Goal: Connect with others: Connect with others

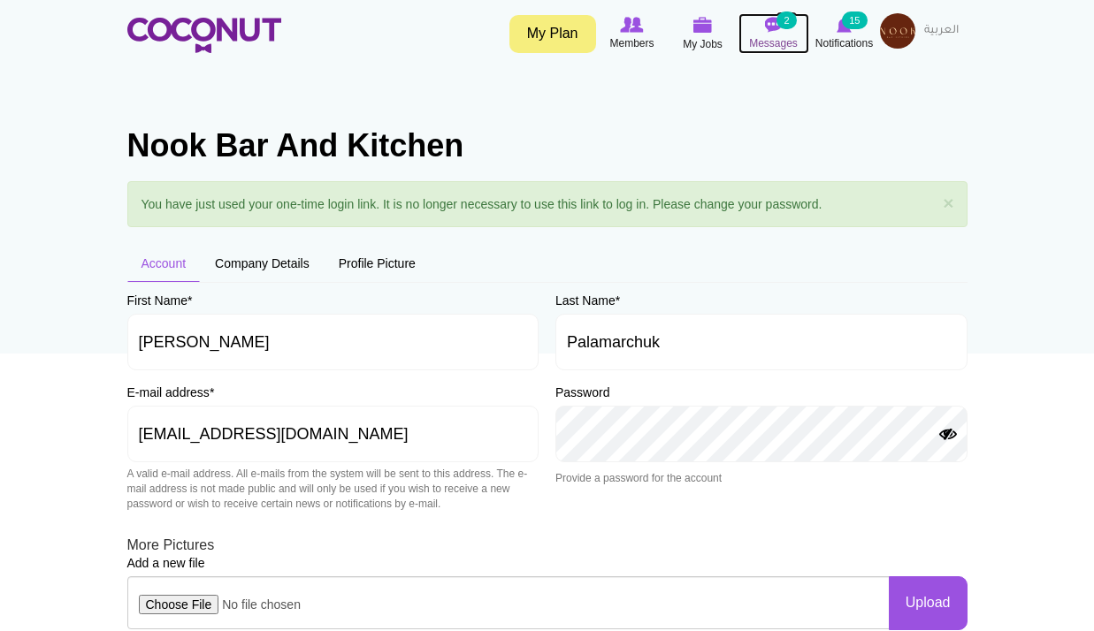
click at [790, 42] on span "Messages" at bounding box center [773, 43] width 49 height 18
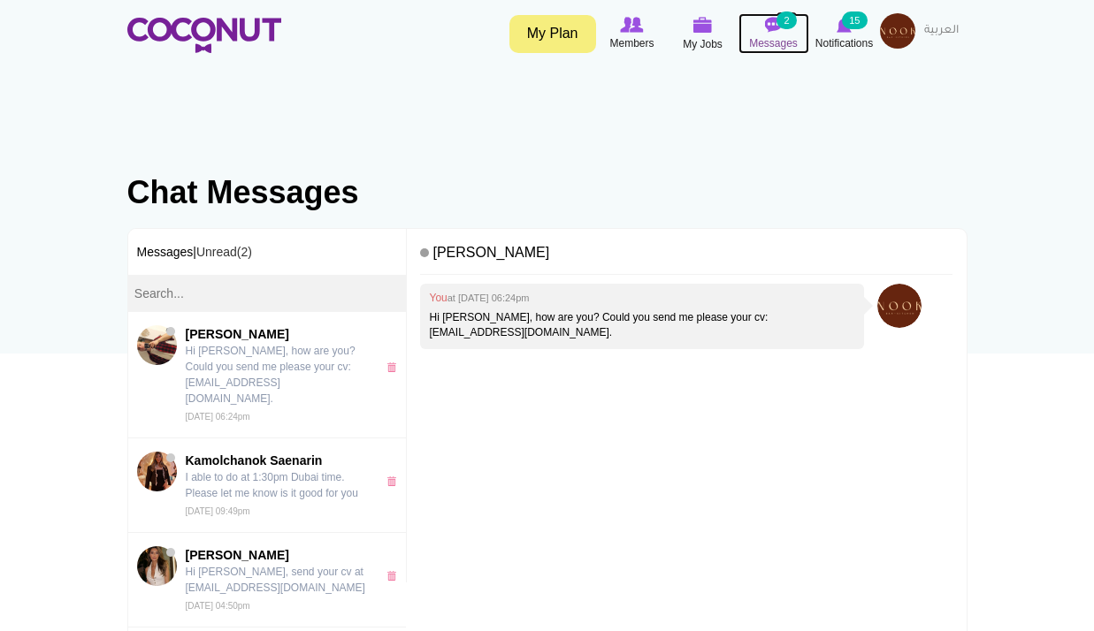
click at [777, 39] on span "Messages" at bounding box center [773, 43] width 49 height 18
click at [1007, 332] on body "Toggle navigation My Plan Members My Jobs Post a Job Messages 2 Notifications 1…" at bounding box center [547, 521] width 1094 height 1042
click at [835, 23] on icon at bounding box center [844, 24] width 67 height 19
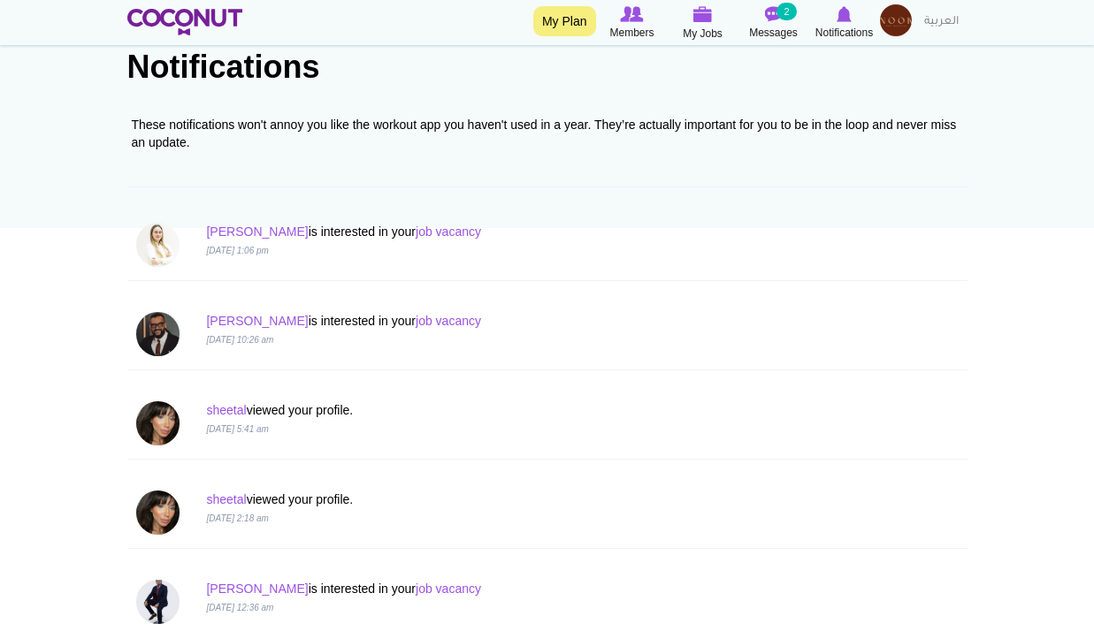
scroll to position [177, 0]
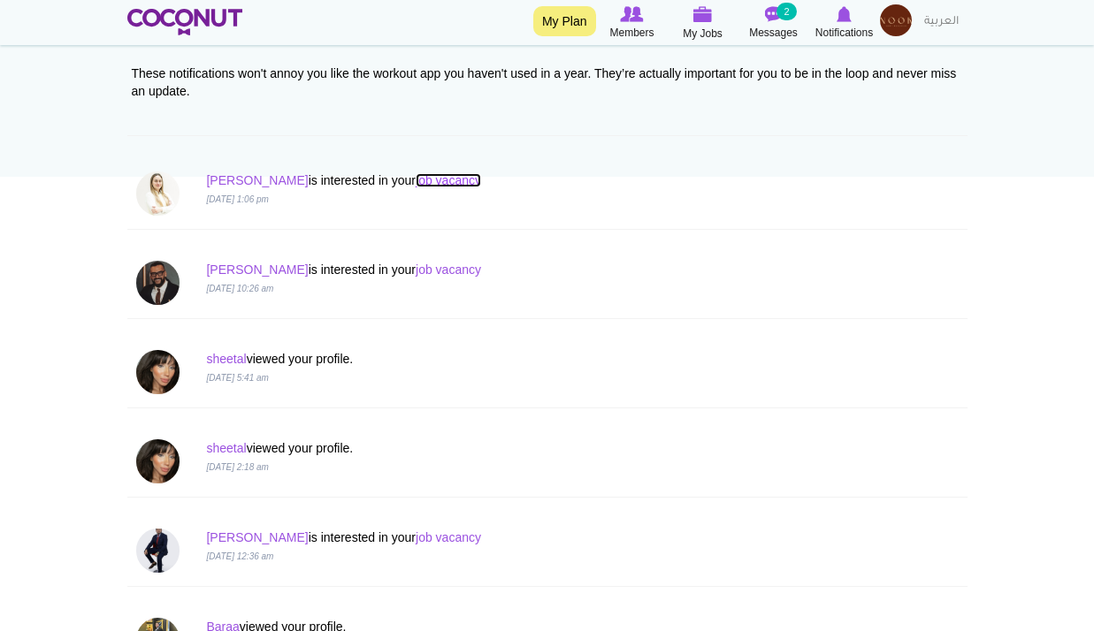
click at [416, 180] on link "job vacancy" at bounding box center [448, 180] width 65 height 14
click at [232, 186] on link "Tamara" at bounding box center [257, 180] width 102 height 14
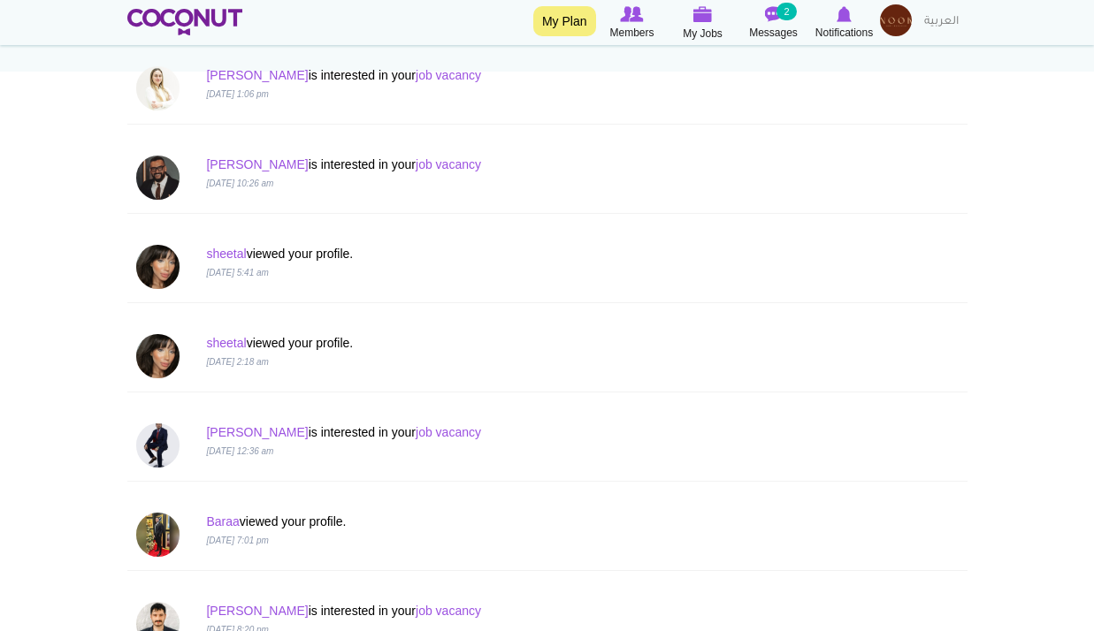
scroll to position [442, 0]
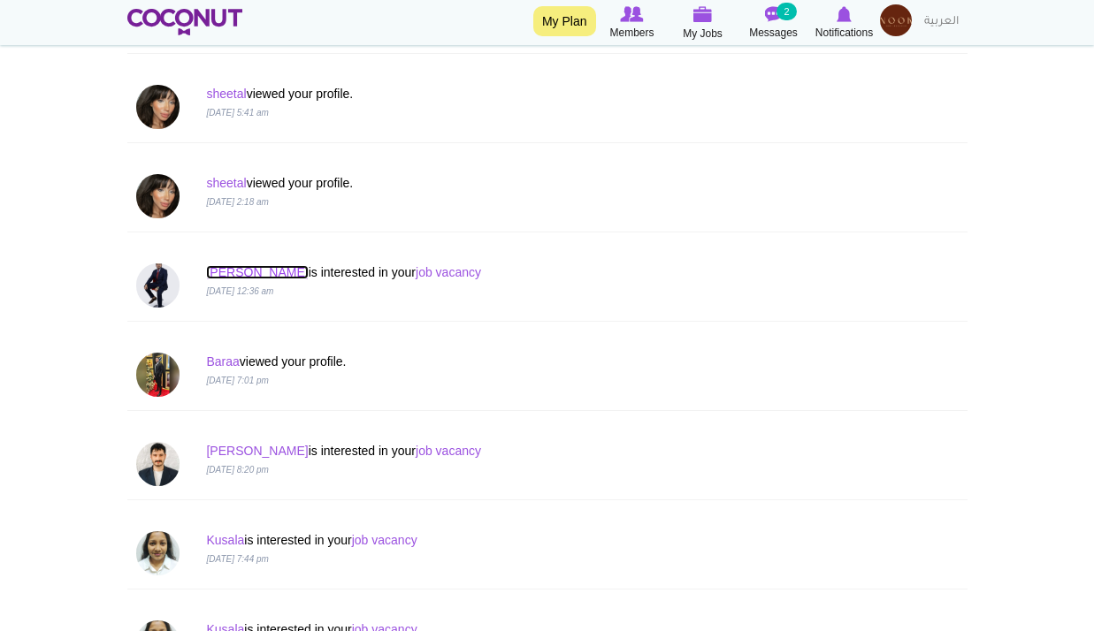
click at [233, 271] on link "[PERSON_NAME]" at bounding box center [257, 272] width 102 height 14
click at [216, 179] on link "sheetal" at bounding box center [226, 183] width 40 height 14
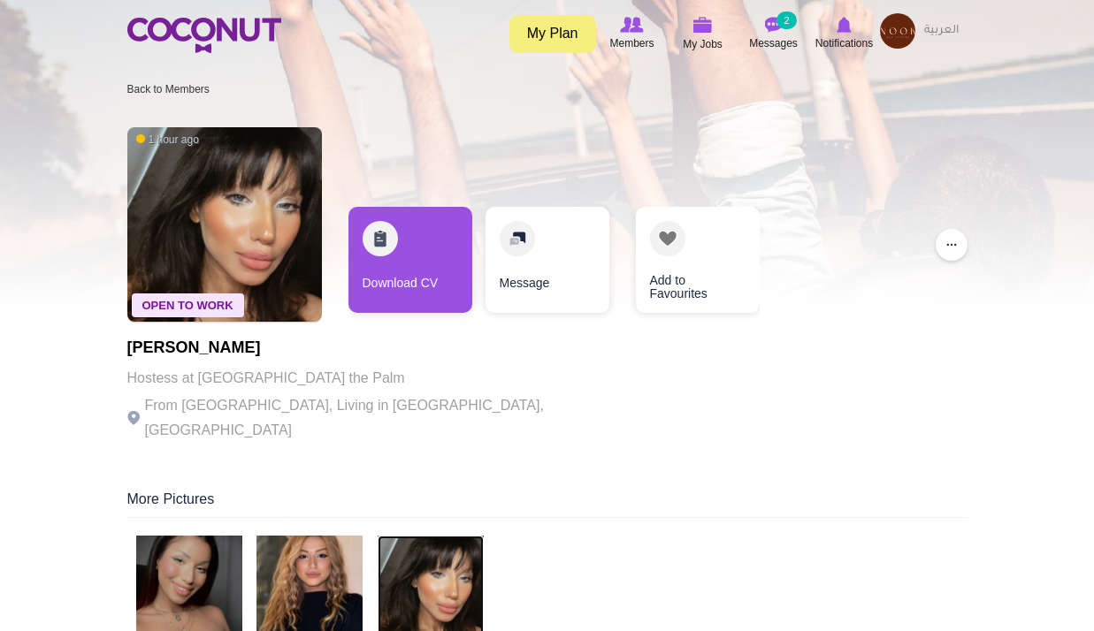
click at [431, 591] on img at bounding box center [430, 589] width 106 height 106
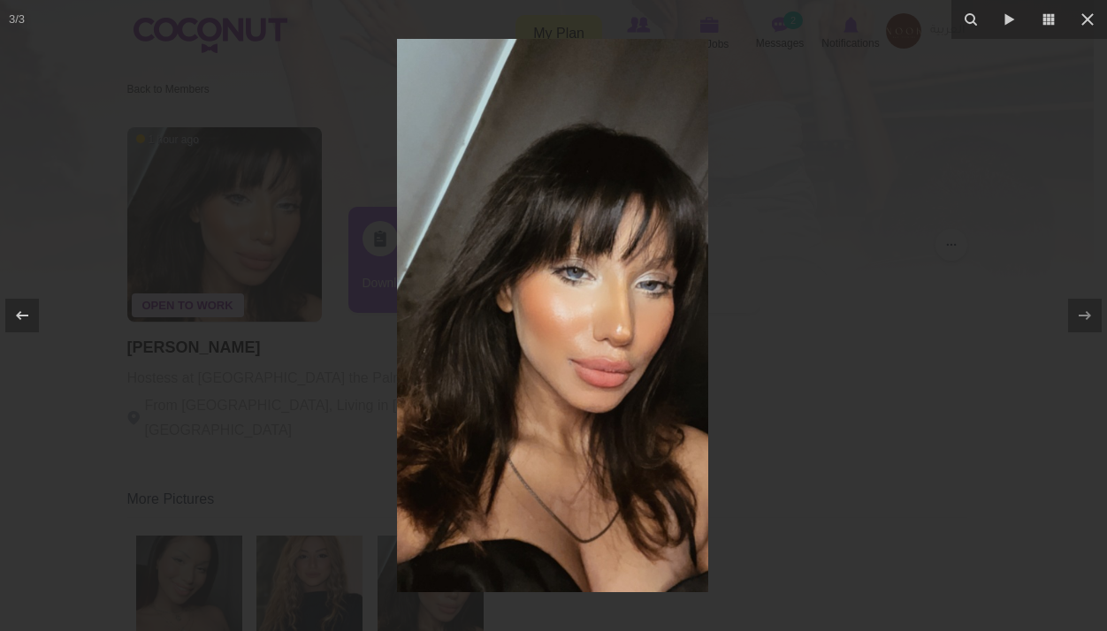
click at [827, 405] on div at bounding box center [553, 315] width 1107 height 631
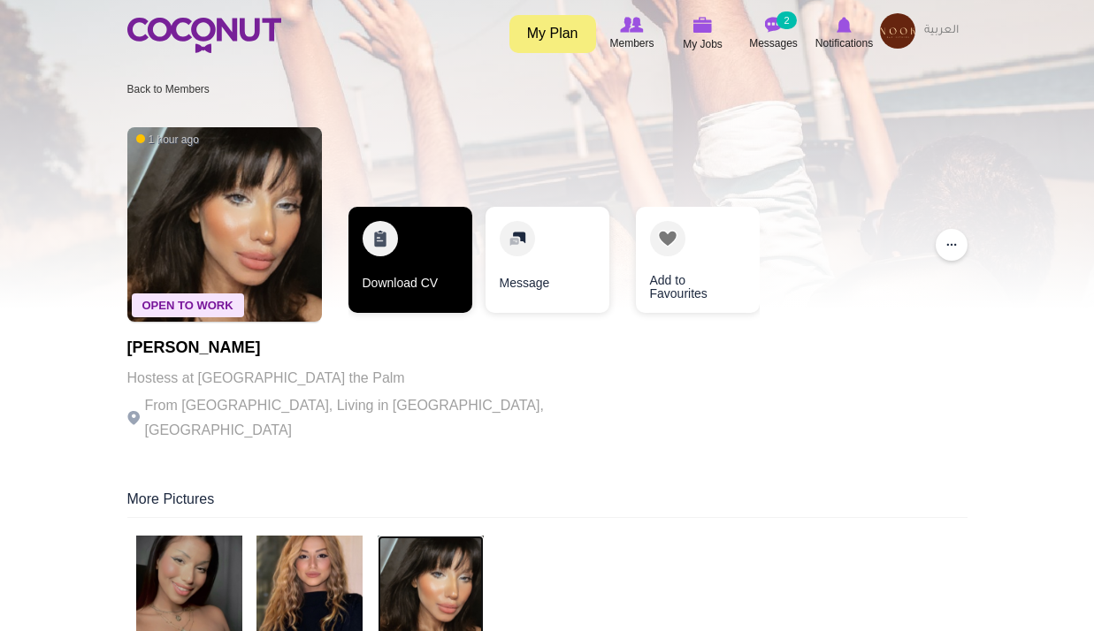
click at [362, 253] on link "Download CV" at bounding box center [410, 260] width 124 height 106
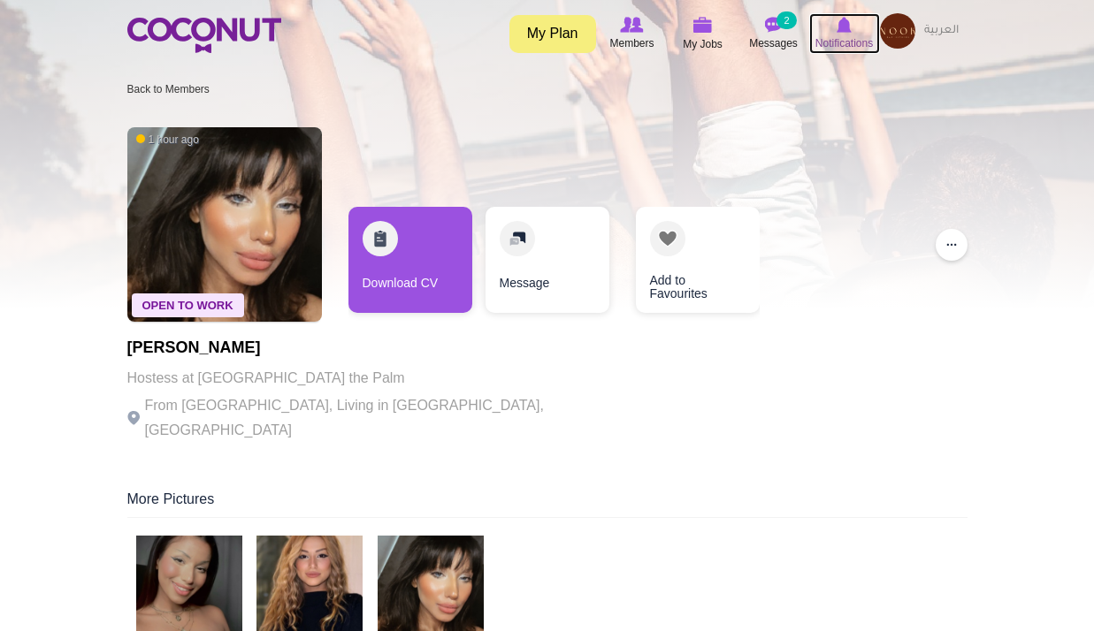
click at [839, 28] on img at bounding box center [843, 25] width 15 height 16
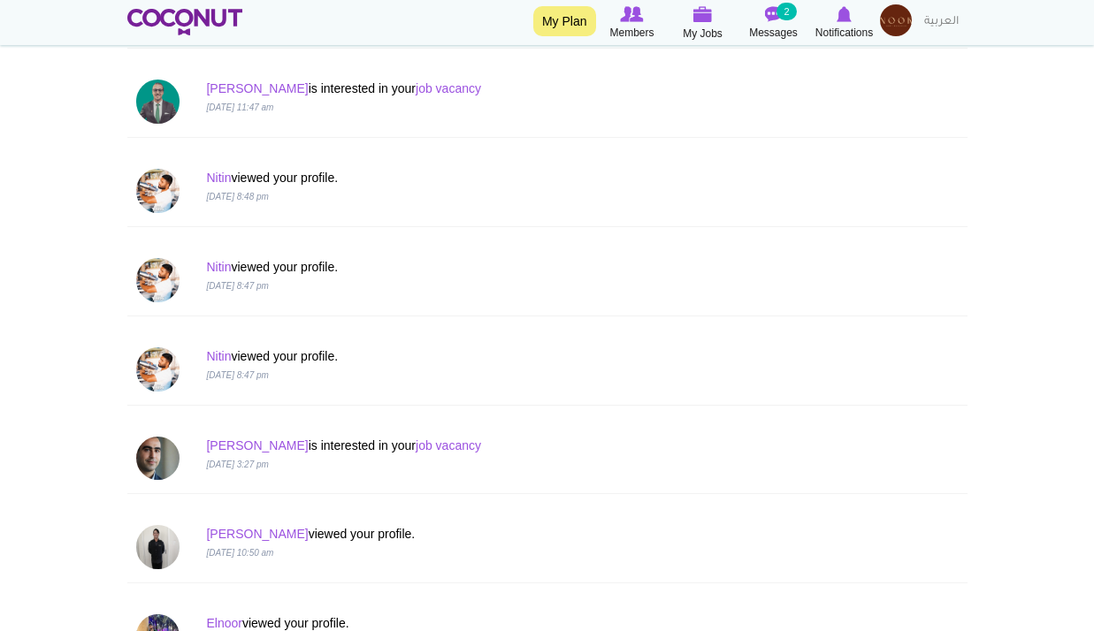
scroll to position [1591, 0]
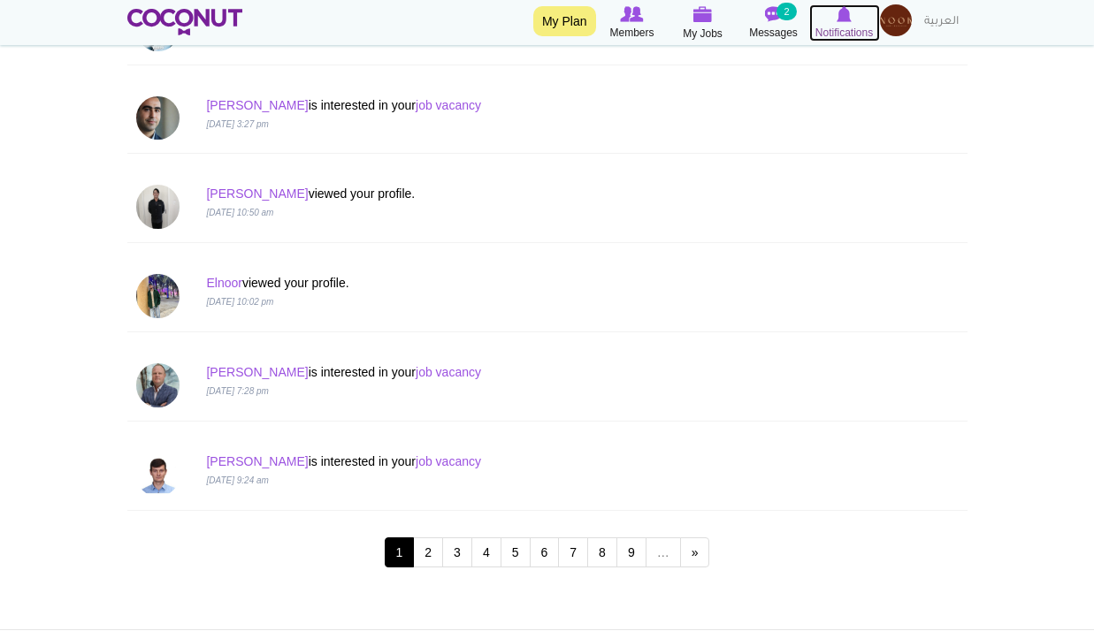
click at [850, 23] on icon at bounding box center [844, 13] width 71 height 19
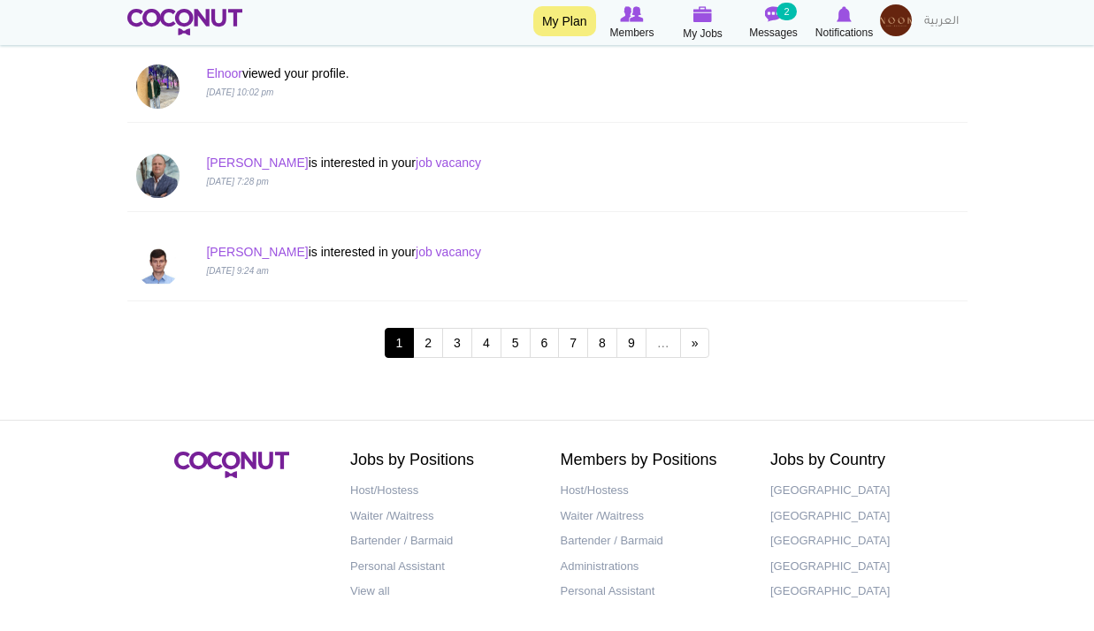
scroll to position [1875, 0]
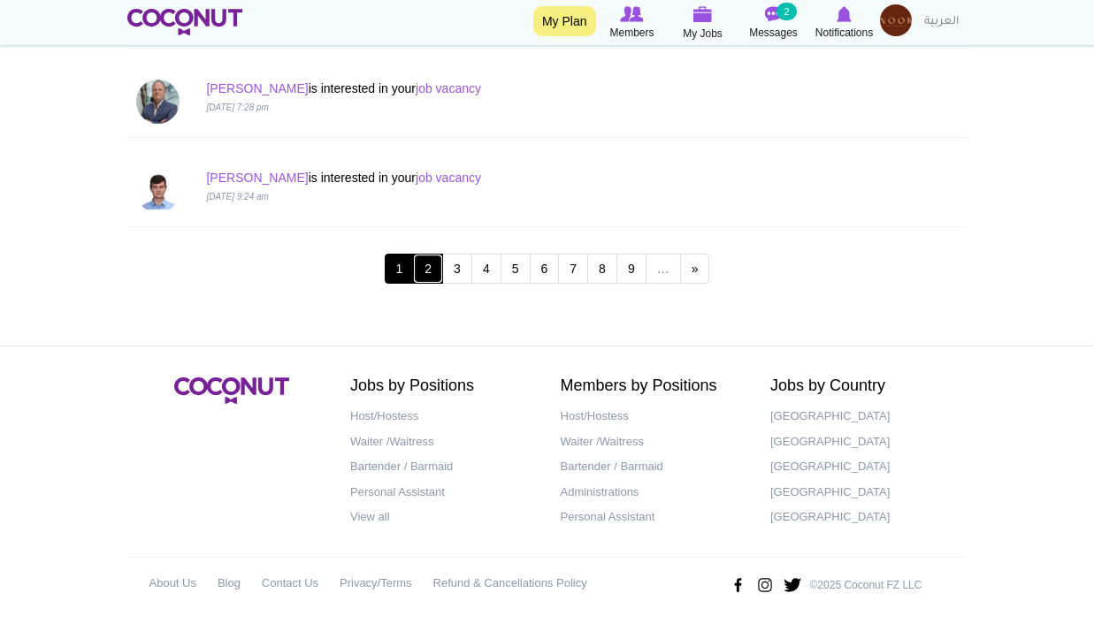
click at [417, 270] on link "2" at bounding box center [428, 269] width 30 height 30
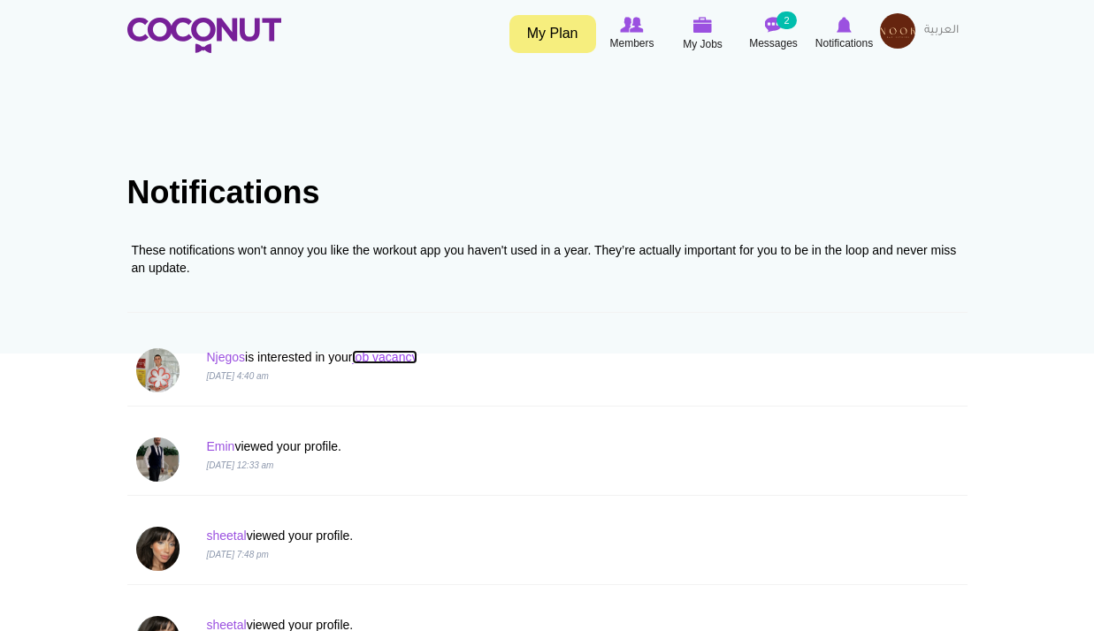
click at [400, 355] on link "job vacancy" at bounding box center [384, 357] width 65 height 14
click at [231, 361] on link "Njegos" at bounding box center [225, 357] width 39 height 14
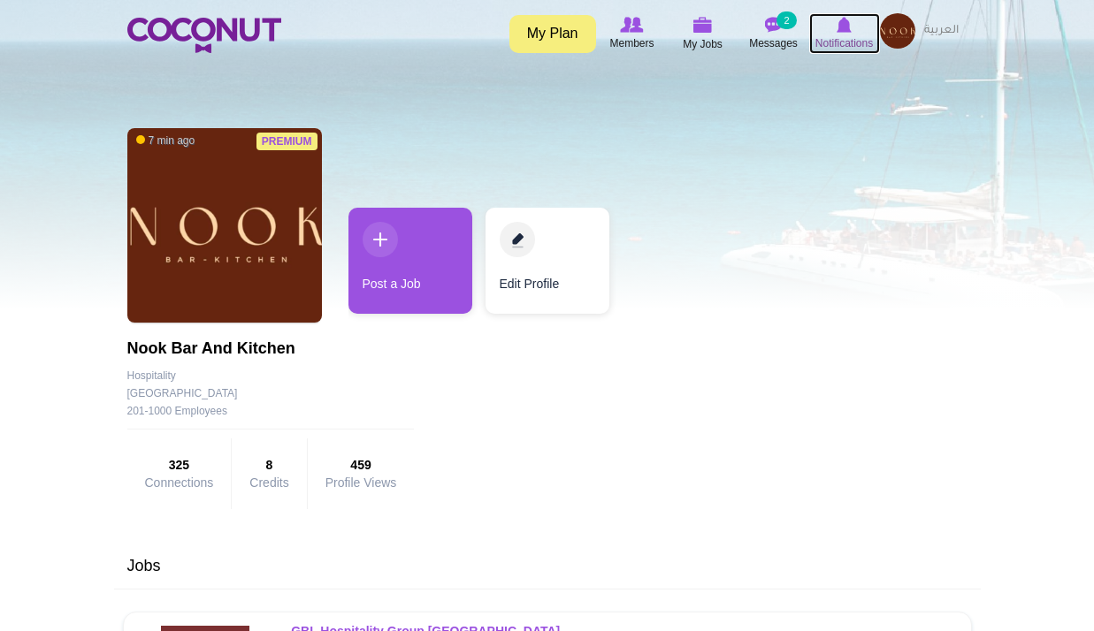
click at [845, 29] on img at bounding box center [843, 25] width 15 height 16
click at [900, 28] on img at bounding box center [897, 30] width 35 height 35
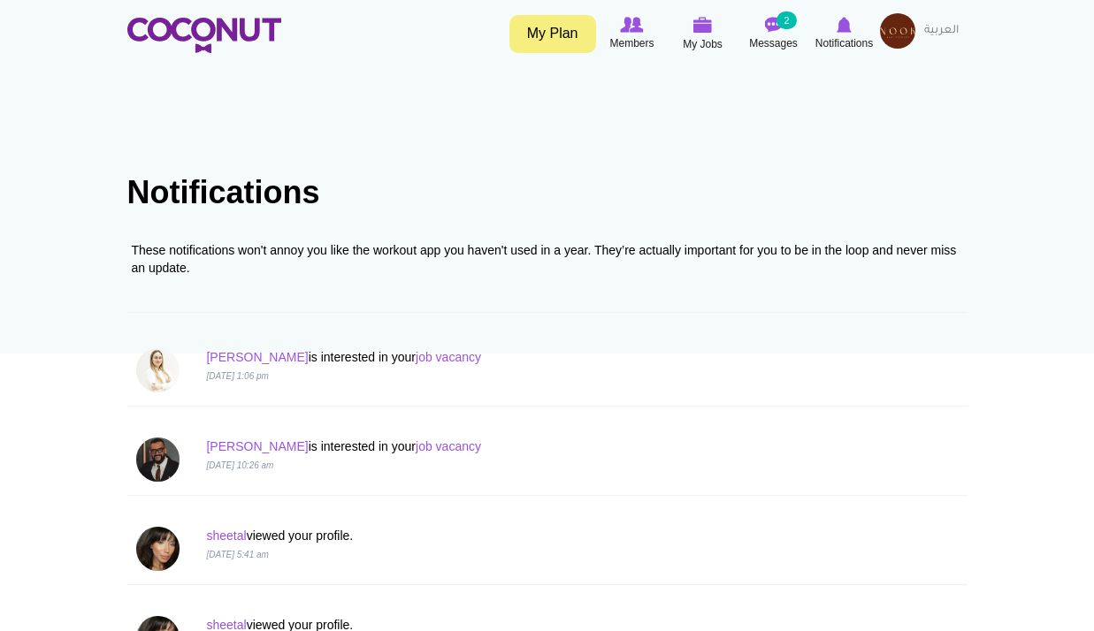
click at [880, 34] on img at bounding box center [897, 30] width 35 height 35
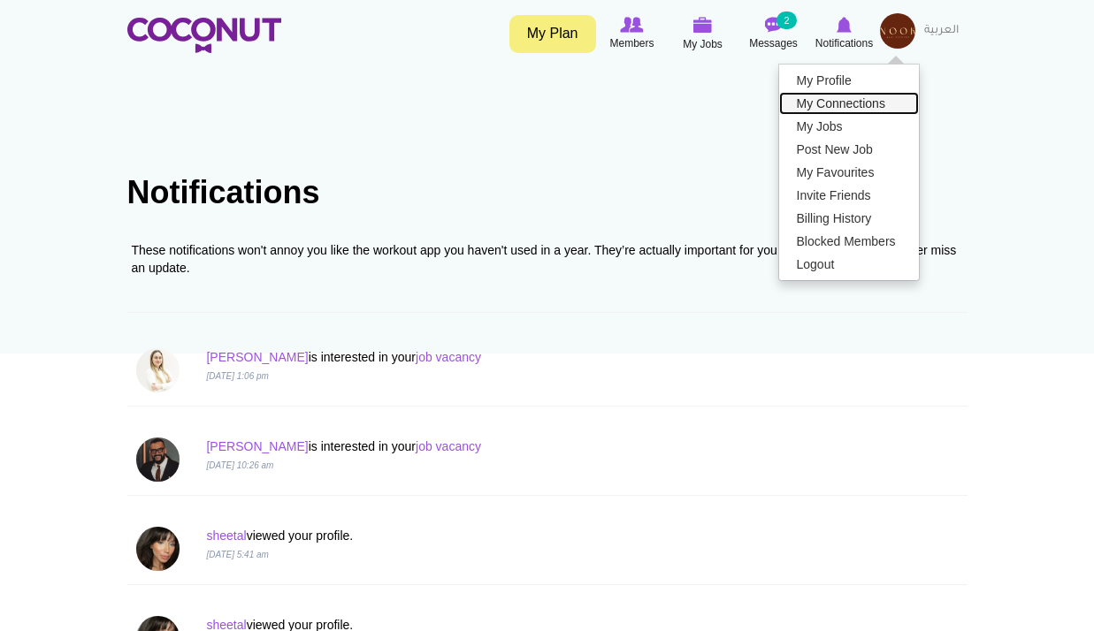
click at [850, 105] on link "My Connections" at bounding box center [849, 103] width 140 height 23
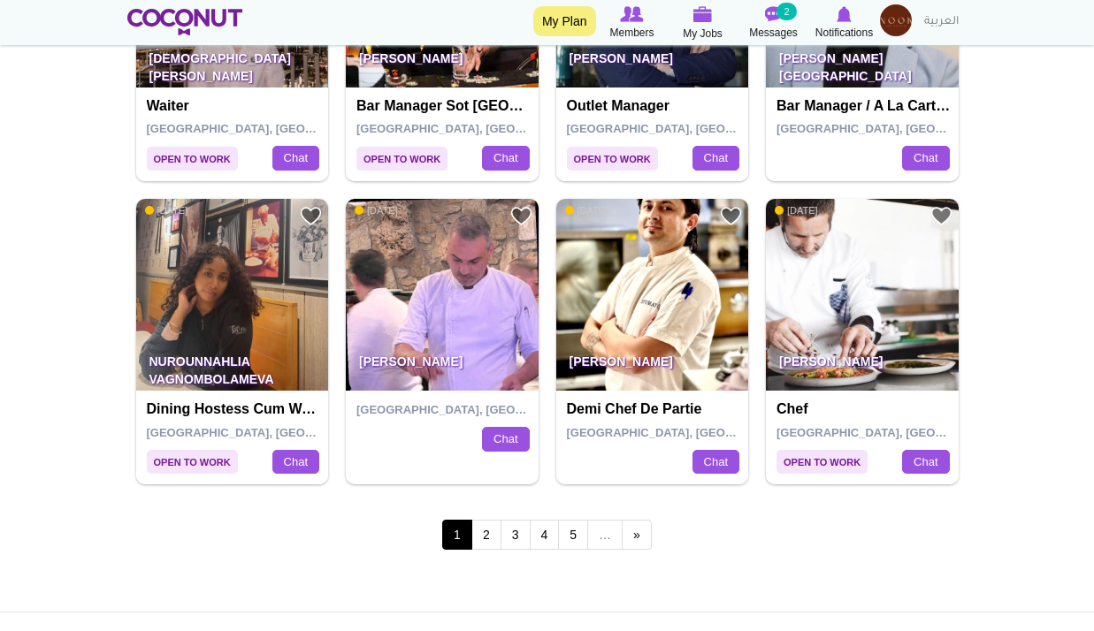
scroll to position [3412, 0]
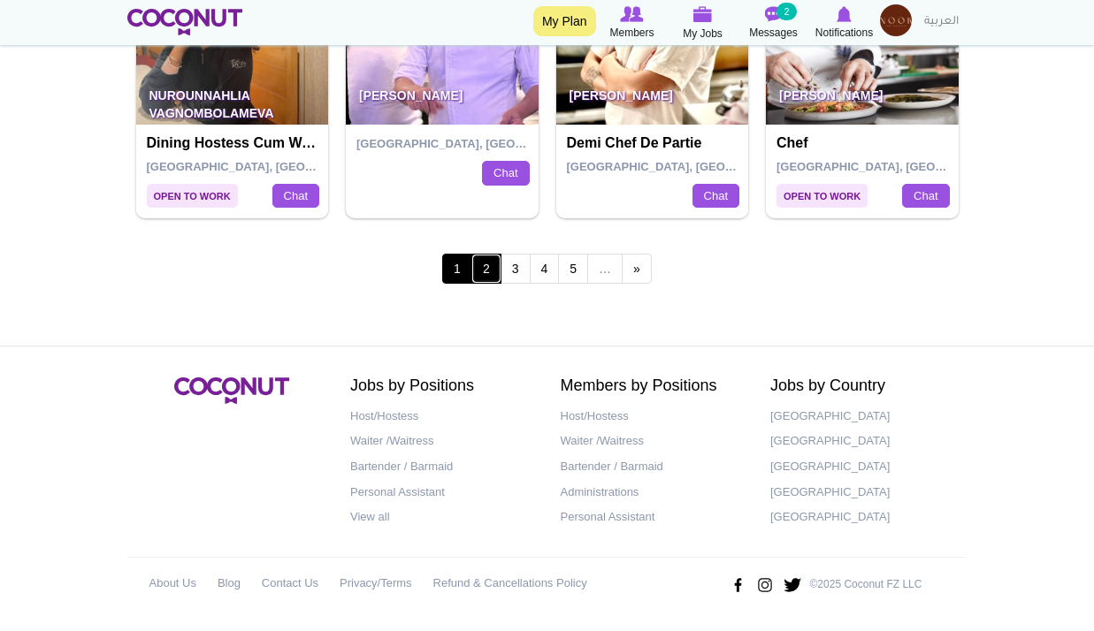
click at [490, 276] on link "2" at bounding box center [486, 269] width 30 height 30
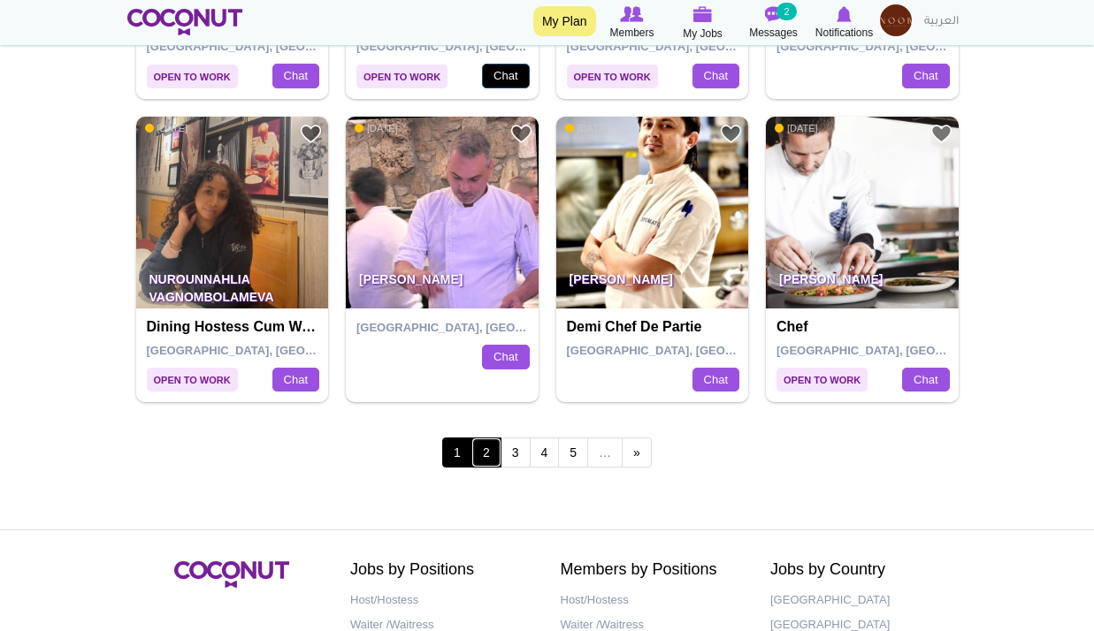
scroll to position [2970, 0]
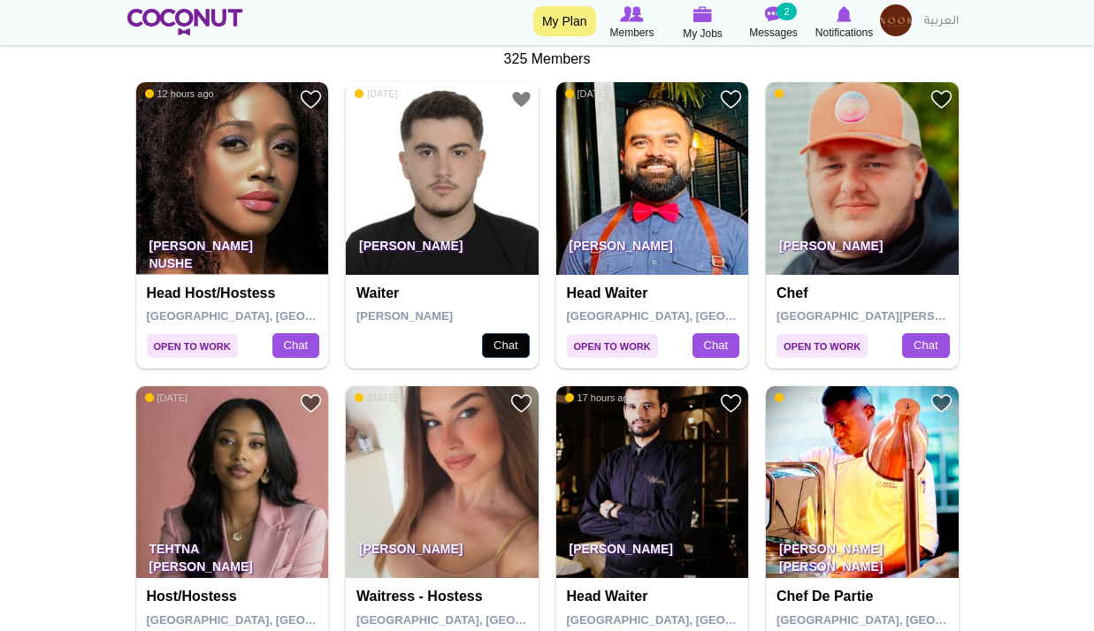
scroll to position [2888, 0]
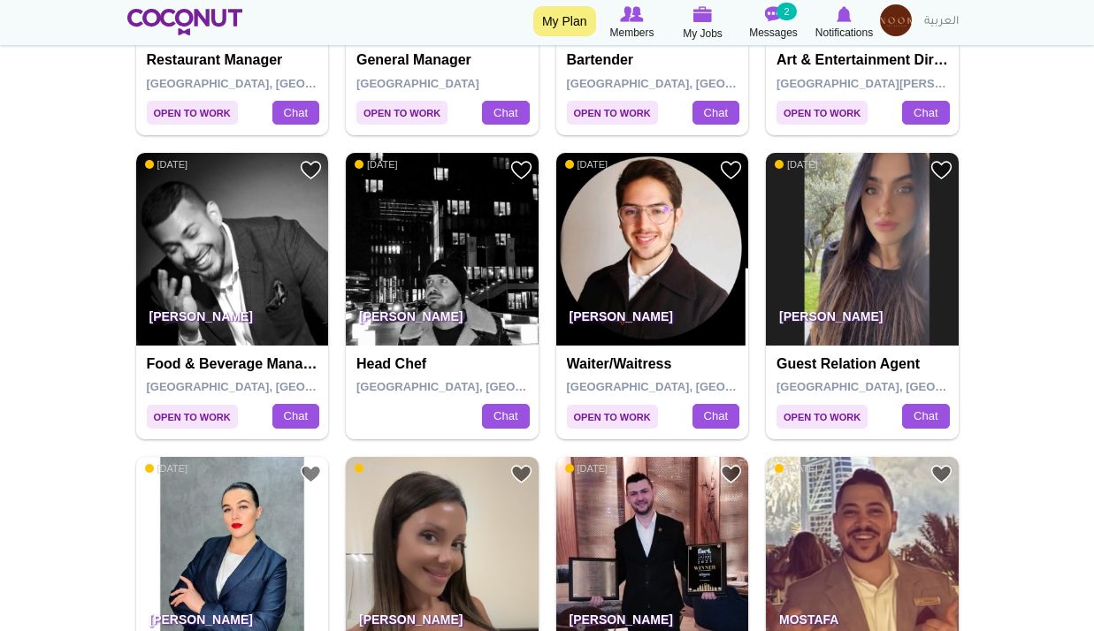
click at [200, 248] on img at bounding box center [232, 249] width 193 height 193
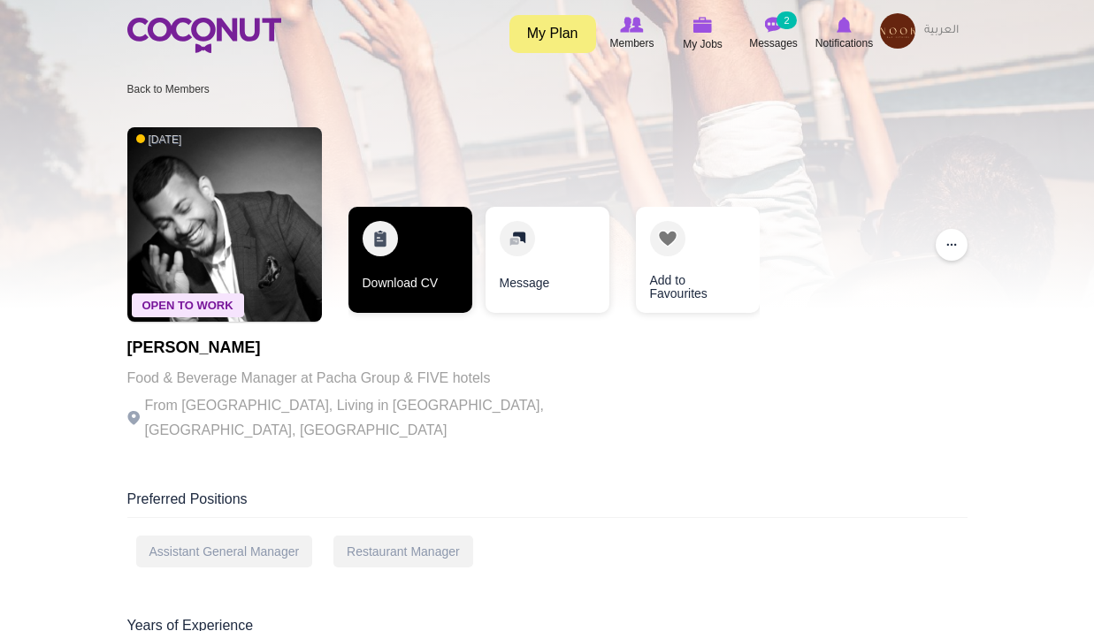
click at [385, 225] on link "Download CV" at bounding box center [410, 260] width 124 height 106
